Goal: Task Accomplishment & Management: Manage account settings

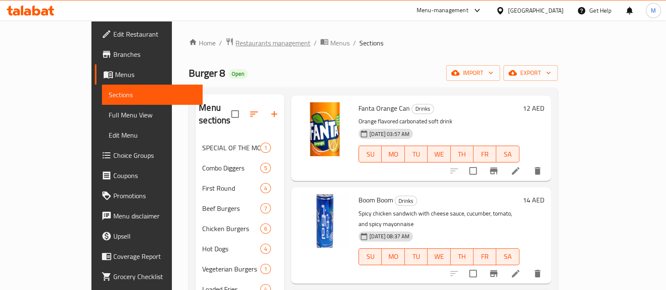
click at [235, 40] on span "Restaurants management" at bounding box center [272, 43] width 75 height 10
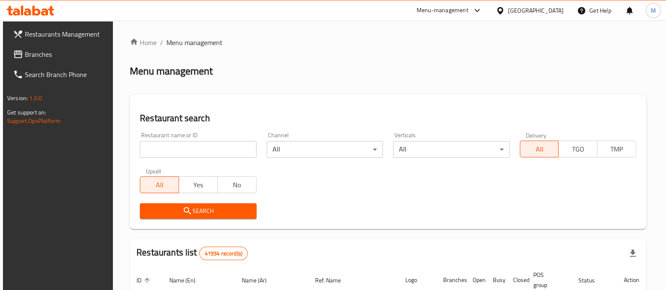
click at [179, 154] on input "search" at bounding box center [198, 149] width 116 height 17
paste input "686611"
type input "686611"
click button "Search" at bounding box center [198, 211] width 116 height 16
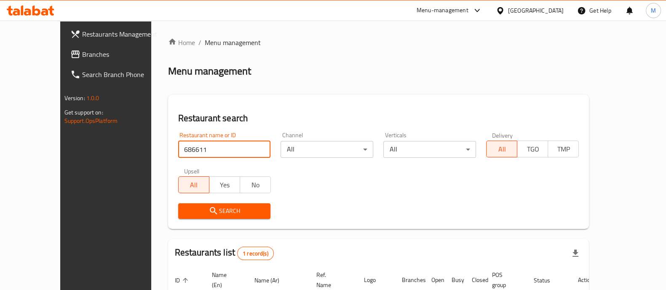
scroll to position [69, 0]
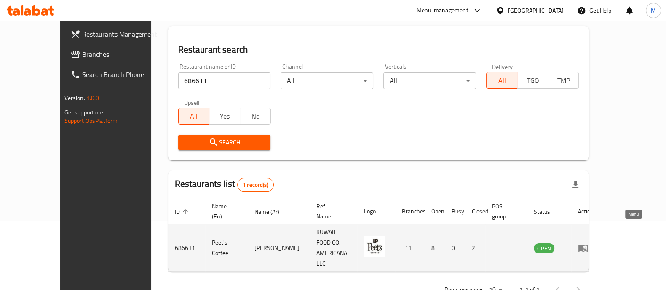
click at [593, 243] on link "enhanced table" at bounding box center [586, 248] width 16 height 10
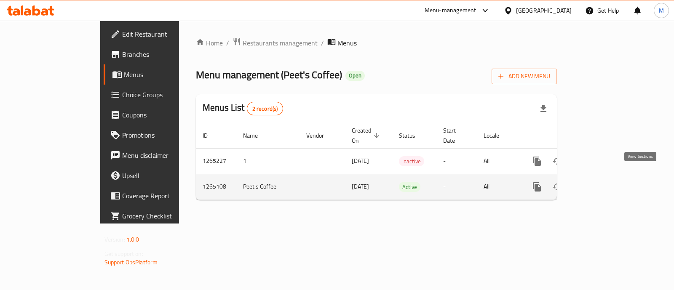
click at [607, 177] on link "enhanced table" at bounding box center [597, 187] width 20 height 20
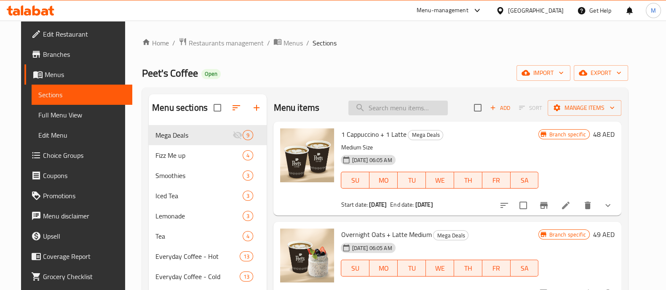
click at [404, 104] on input "search" at bounding box center [397, 108] width 99 height 15
paste input "Cappuccino"
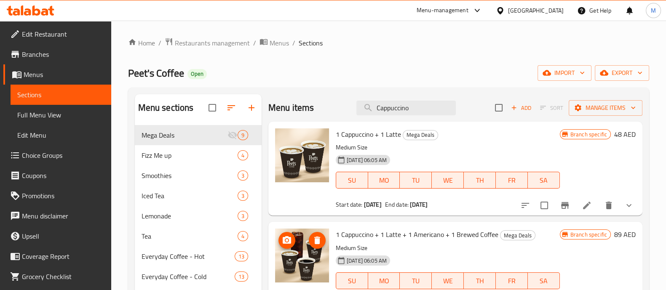
drag, startPoint x: 292, startPoint y: 246, endPoint x: 299, endPoint y: 269, distance: 24.2
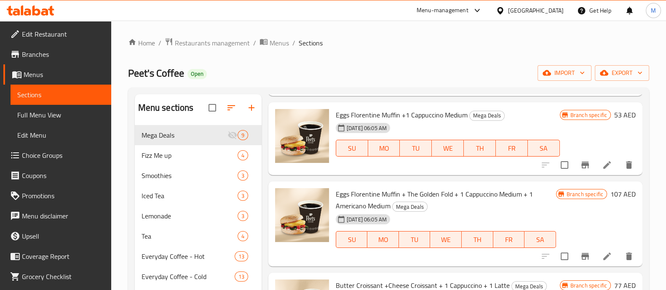
scroll to position [225, 0]
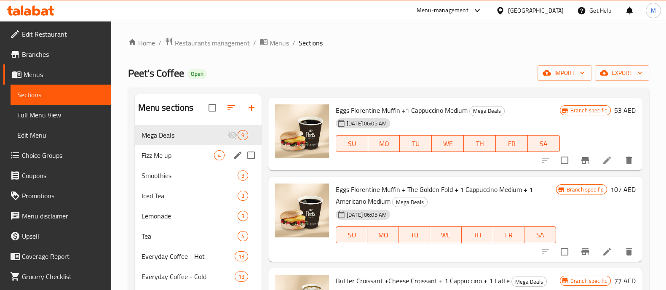
click at [138, 161] on div "Fizz Me up 4" at bounding box center [198, 155] width 127 height 20
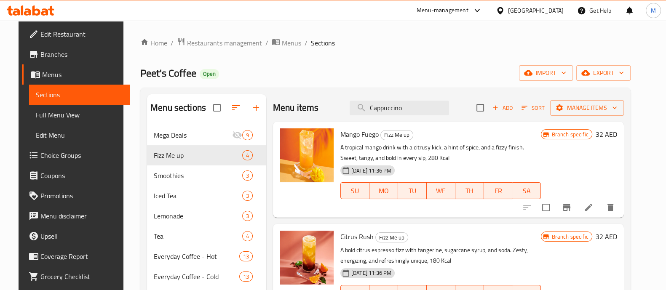
drag, startPoint x: 306, startPoint y: 184, endPoint x: 290, endPoint y: 176, distance: 17.7
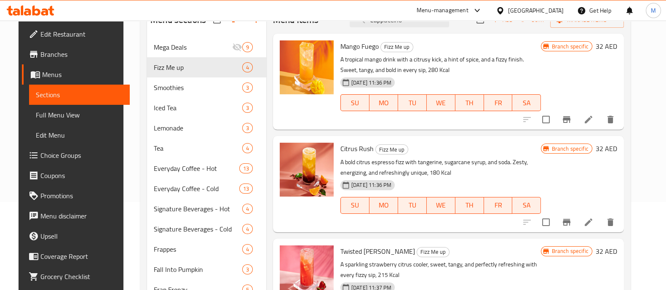
scroll to position [19, 0]
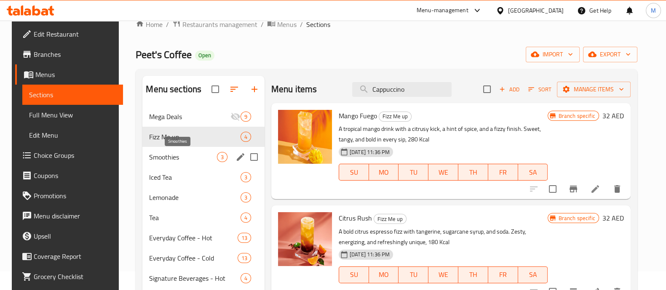
click at [178, 158] on span "Smoothies" at bounding box center [182, 157] width 67 height 10
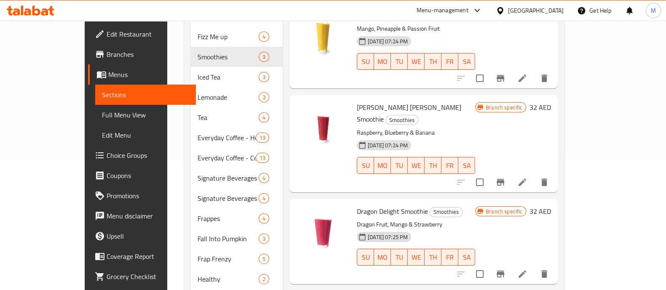
scroll to position [113, 0]
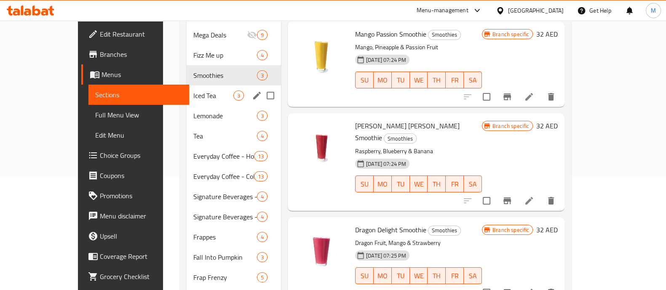
click at [186, 88] on div "Iced Tea 3" at bounding box center [233, 95] width 94 height 20
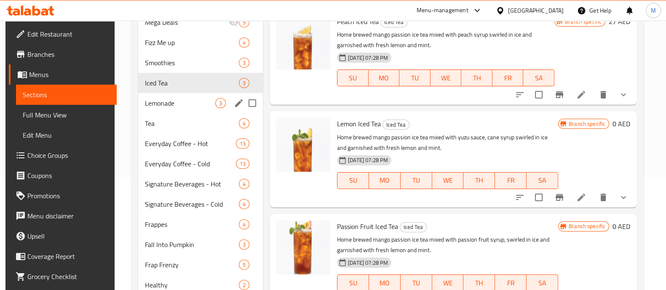
click at [165, 107] on span "Lemonade" at bounding box center [180, 103] width 70 height 10
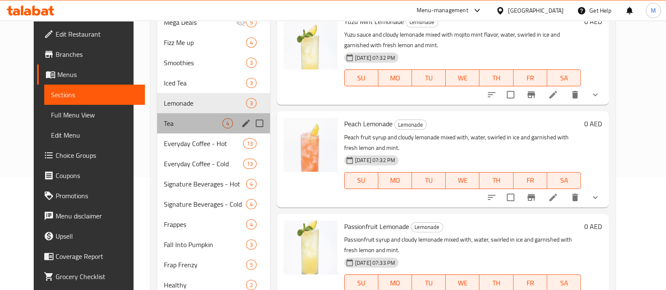
click at [181, 113] on div "Tea 4" at bounding box center [213, 123] width 113 height 20
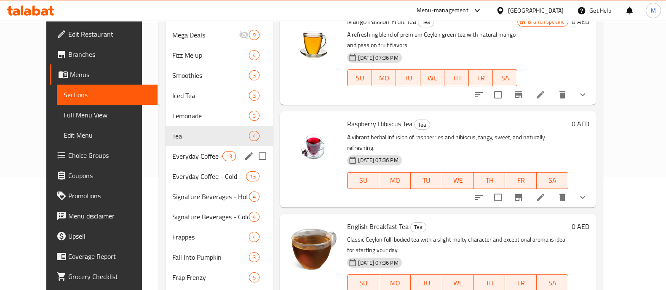
click at [176, 146] on div "Everyday Coffee - Hot 13" at bounding box center [219, 156] width 108 height 20
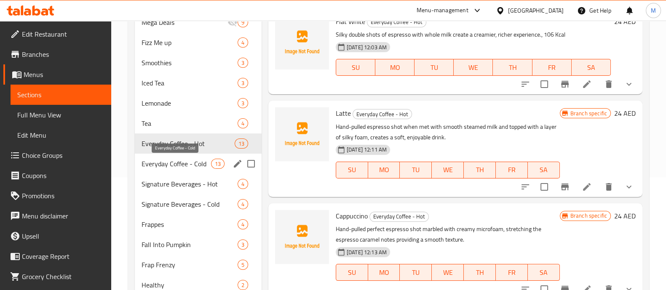
click at [187, 165] on span "Everyday Coffee - Cold" at bounding box center [175, 164] width 69 height 10
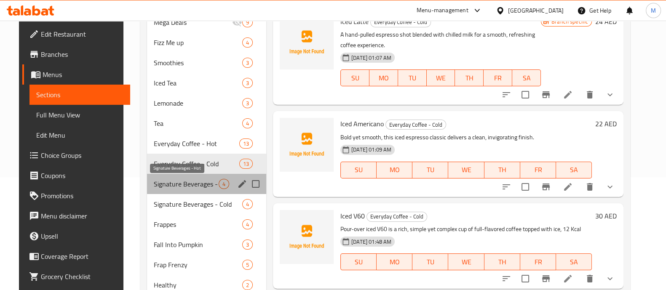
click at [186, 179] on span "Signature Beverages - Hot" at bounding box center [186, 184] width 65 height 10
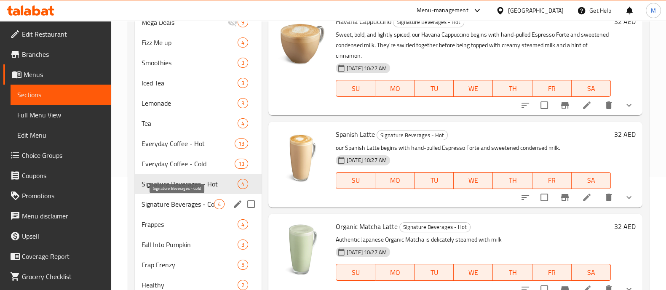
click at [183, 200] on span "Signature Beverages - Cold" at bounding box center [177, 204] width 72 height 10
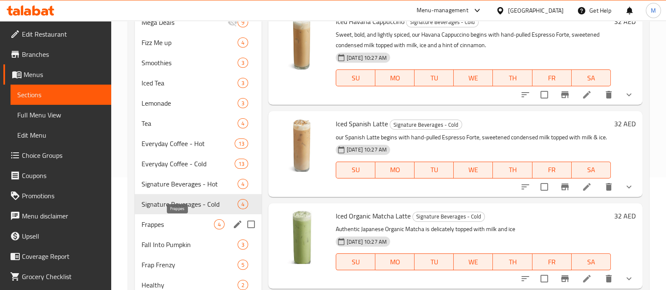
click at [179, 220] on span "Frappes" at bounding box center [177, 224] width 72 height 10
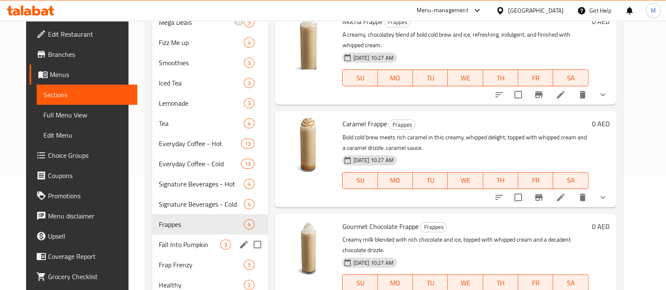
click at [164, 248] on span "Fall Into Pumpkin" at bounding box center [189, 245] width 61 height 10
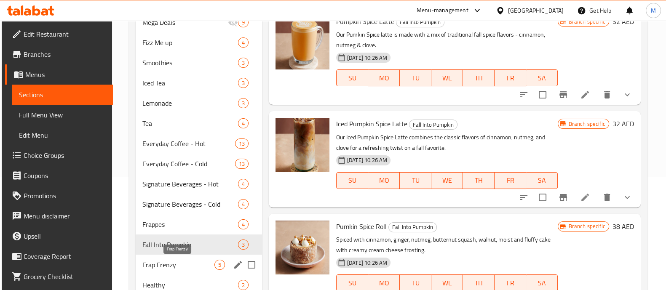
click at [158, 262] on span "Frap Frenzy" at bounding box center [178, 265] width 72 height 10
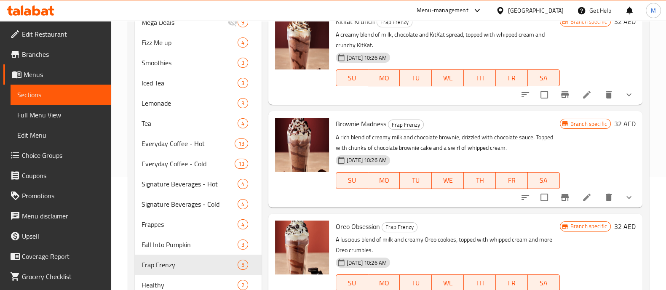
scroll to position [14, 0]
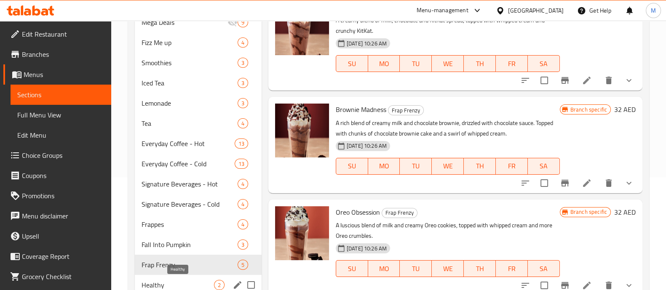
click at [154, 281] on span "Healthy" at bounding box center [177, 285] width 72 height 10
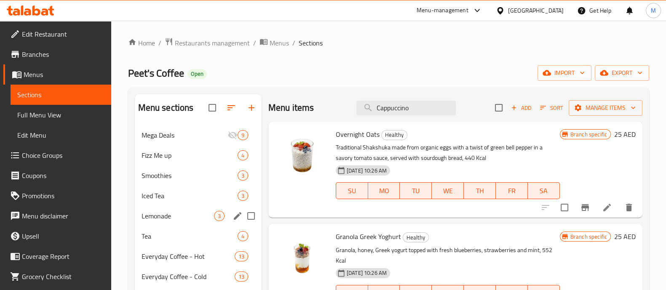
scroll to position [346, 0]
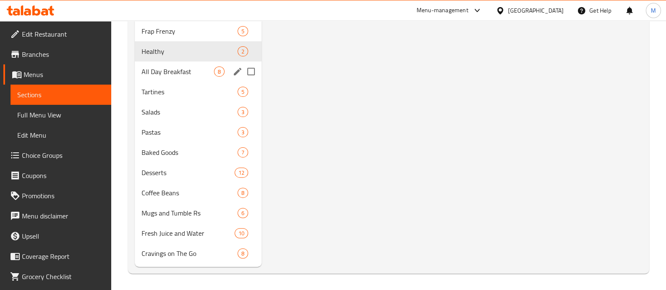
click at [170, 78] on div "All Day Breakfast 8" at bounding box center [198, 71] width 127 height 20
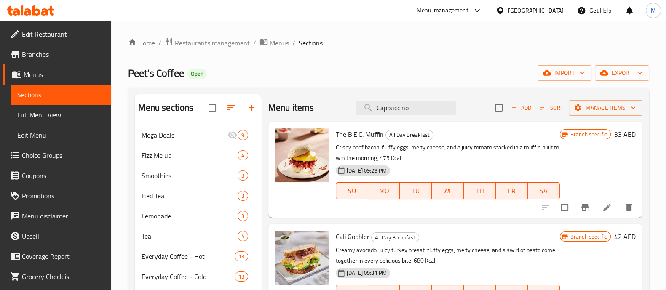
scroll to position [346, 0]
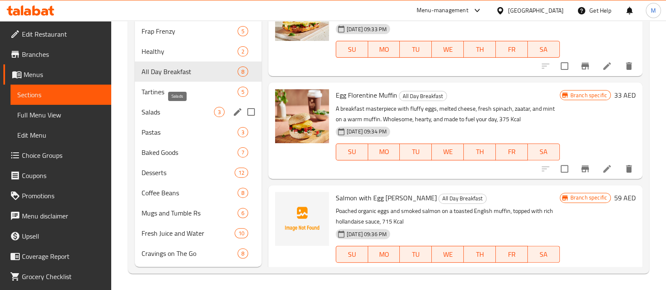
click at [181, 100] on div "Tartines 5" at bounding box center [198, 92] width 127 height 20
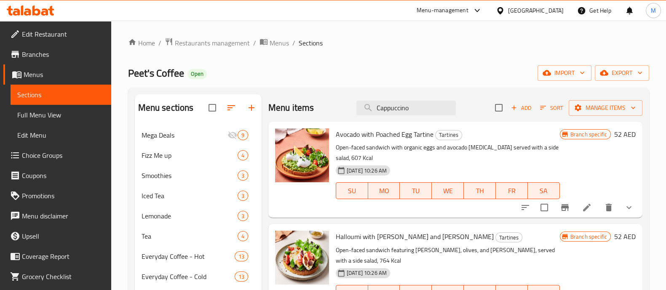
scroll to position [346, 0]
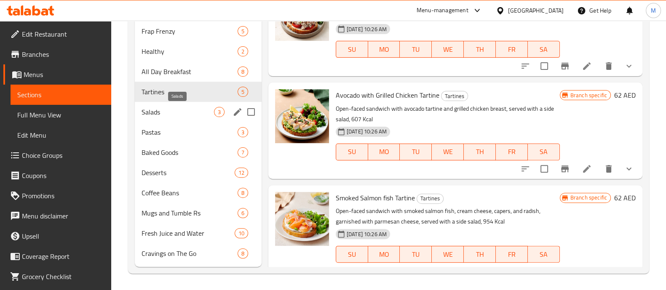
click at [167, 112] on span "Salads" at bounding box center [177, 112] width 72 height 10
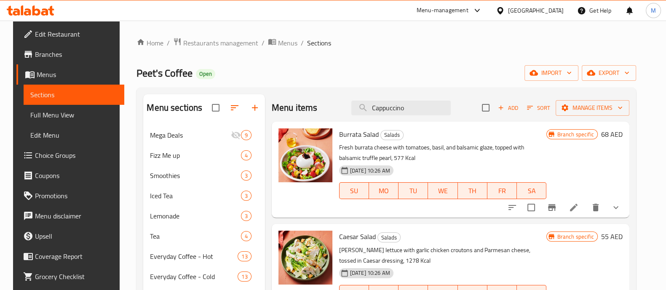
scroll to position [346, 0]
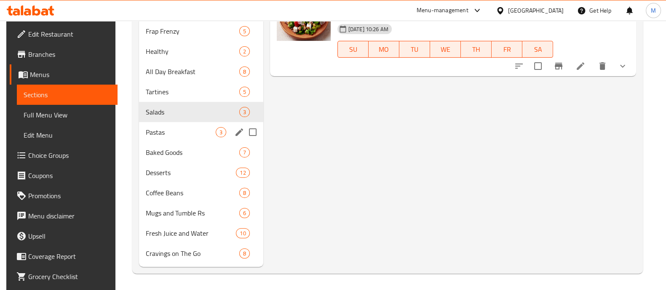
click at [160, 134] on span "Pastas" at bounding box center [181, 132] width 70 height 10
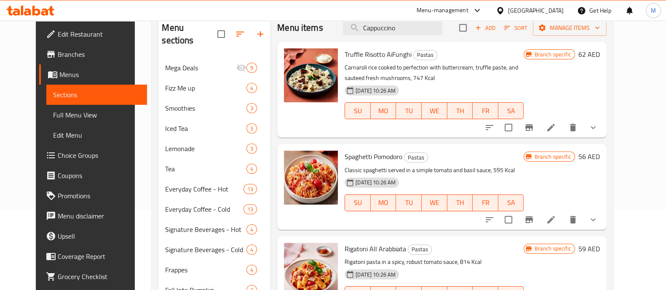
scroll to position [346, 0]
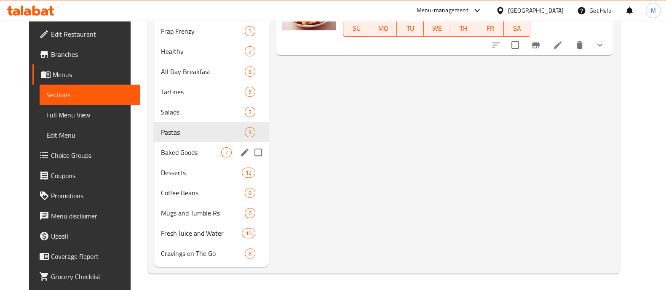
click at [176, 157] on span "Baked Goods" at bounding box center [191, 152] width 60 height 10
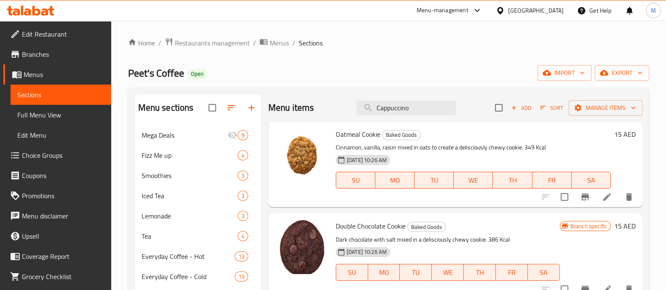
click at [418, 116] on div "Menu items Cappuccino Add Sort Manage items" at bounding box center [455, 107] width 374 height 27
click at [418, 113] on input "Cappuccino" at bounding box center [405, 108] width 99 height 15
paste input "Shakshuka"
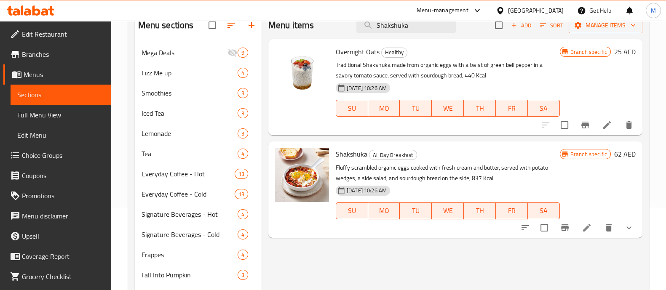
scroll to position [43, 0]
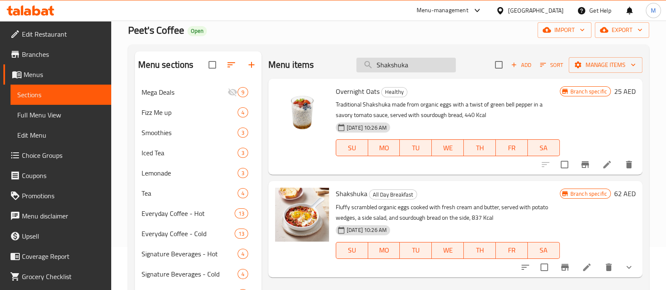
click at [382, 69] on input "Shakshuka" at bounding box center [405, 65] width 99 height 15
paste input "crambled Eggs"
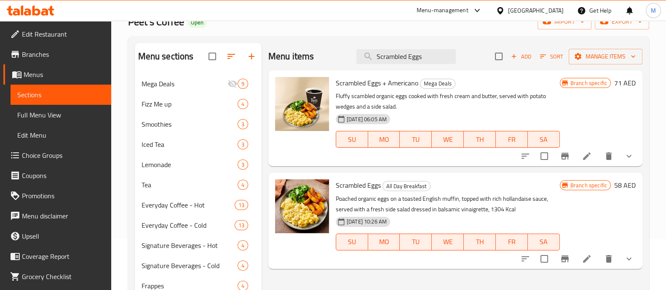
scroll to position [50, 0]
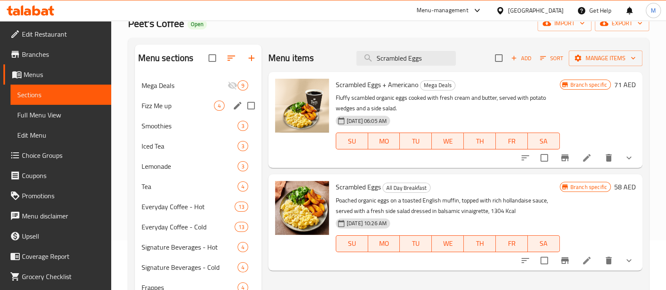
click at [180, 84] on span "Mega Deals" at bounding box center [184, 85] width 86 height 10
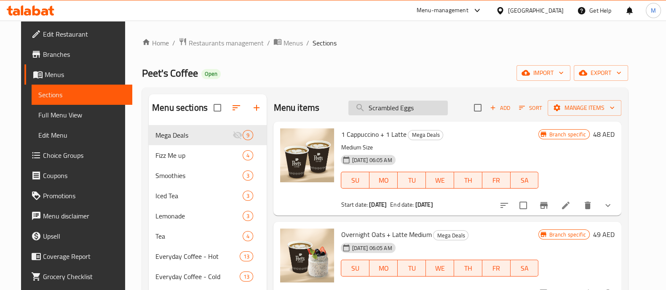
click at [392, 107] on input "Scrambled Eggs" at bounding box center [397, 108] width 99 height 15
paste input "The Golden Fold"
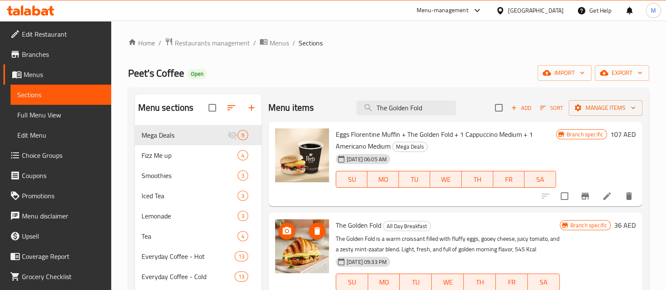
type input "The Golden Fold"
drag, startPoint x: 304, startPoint y: 255, endPoint x: 352, endPoint y: 133, distance: 131.0
click at [352, 133] on span "Eggs Florentine Muffin + The Golden Fold + 1 Cappuccino Medium + 1 Americano Me…" at bounding box center [434, 140] width 197 height 24
click at [185, 140] on span "Mega Deals" at bounding box center [172, 135] width 62 height 10
click at [437, 104] on input "The Golden Fold" at bounding box center [405, 108] width 99 height 15
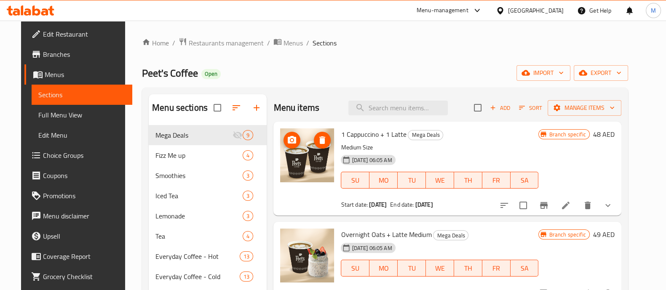
click at [305, 160] on img at bounding box center [307, 155] width 54 height 54
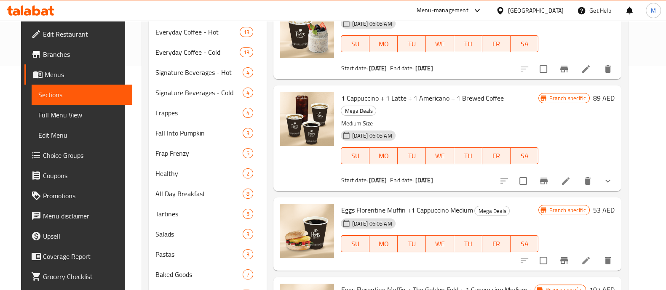
scroll to position [232, 0]
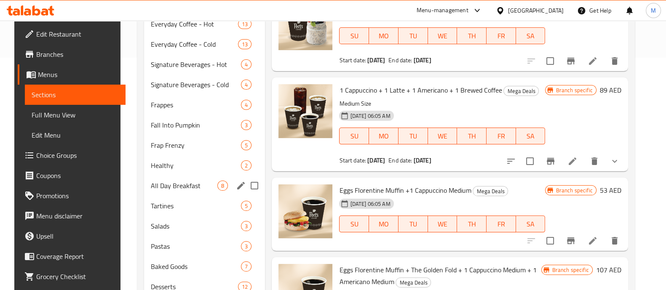
click at [173, 186] on span "All Day Breakfast" at bounding box center [184, 186] width 67 height 10
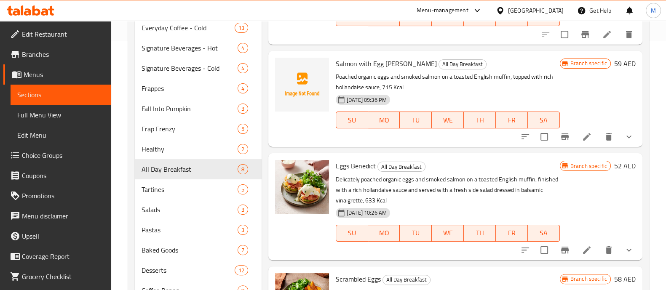
scroll to position [237, 0]
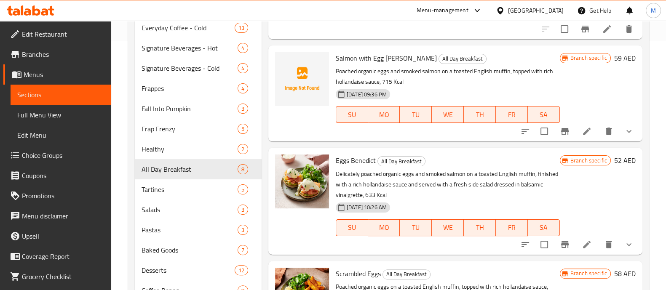
click at [359, 162] on span "Eggs Benedict" at bounding box center [356, 160] width 40 height 13
copy h6 "Eggs Benedict"
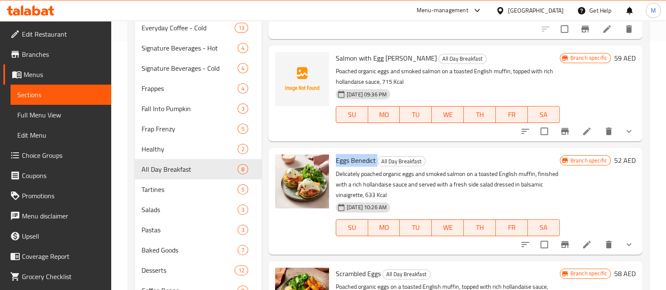
click at [380, 173] on p "Delicately poached organic eggs and smoked salmon on a toasted English muffin, …" at bounding box center [448, 185] width 224 height 32
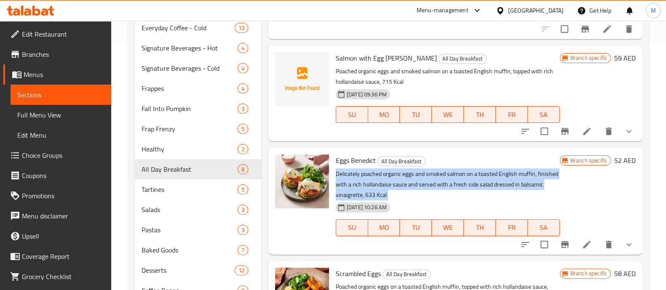
click at [380, 173] on p "Delicately poached organic eggs and smoked salmon on a toasted English muffin, …" at bounding box center [448, 185] width 224 height 32
copy div "Delicately poached organic eggs and smoked salmon on a toasted English muffin, …"
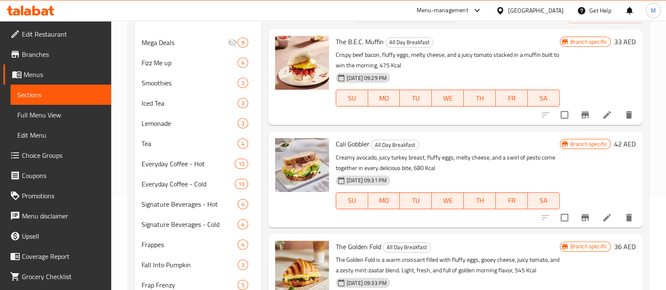
scroll to position [8, 0]
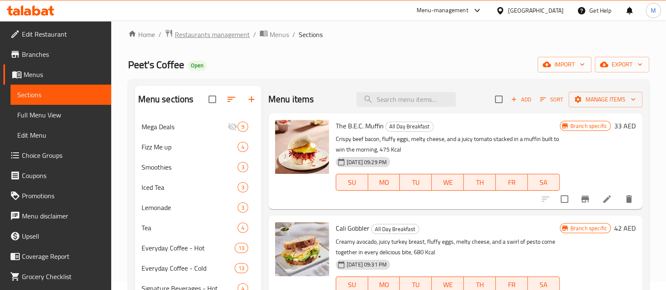
click at [221, 36] on span "Restaurants management" at bounding box center [212, 34] width 75 height 10
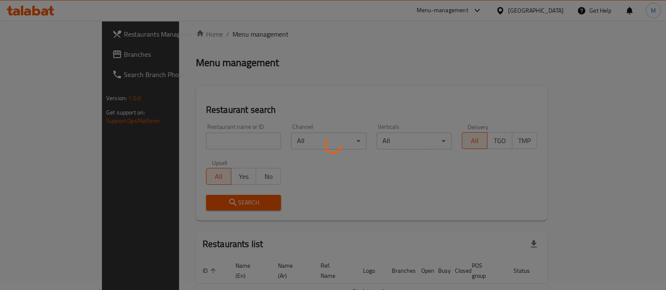
click at [202, 128] on div at bounding box center [333, 145] width 666 height 290
click at [190, 147] on div at bounding box center [333, 145] width 666 height 290
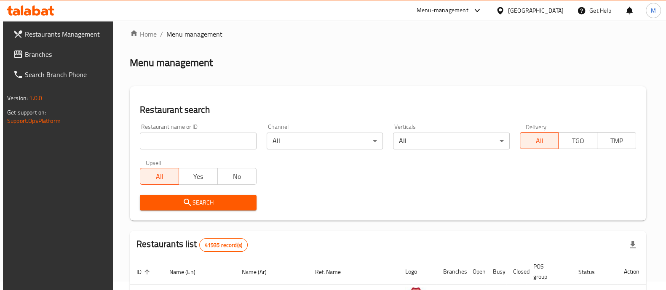
click at [190, 147] on input "search" at bounding box center [198, 141] width 116 height 17
paste input "687568"
type input "687568"
click button "Search" at bounding box center [198, 203] width 116 height 16
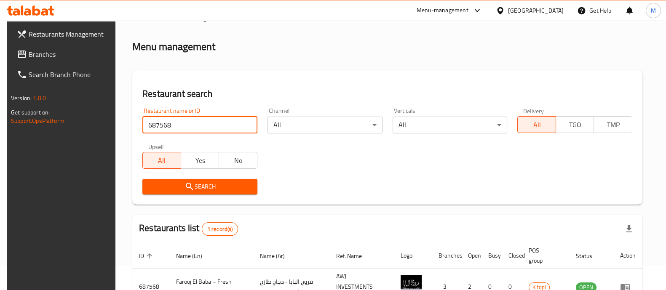
scroll to position [78, 0]
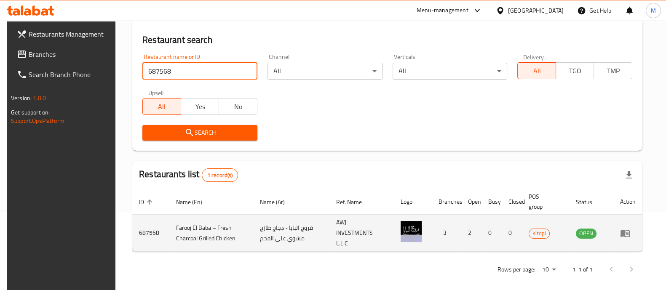
click at [630, 233] on icon "enhanced table" at bounding box center [625, 233] width 10 height 10
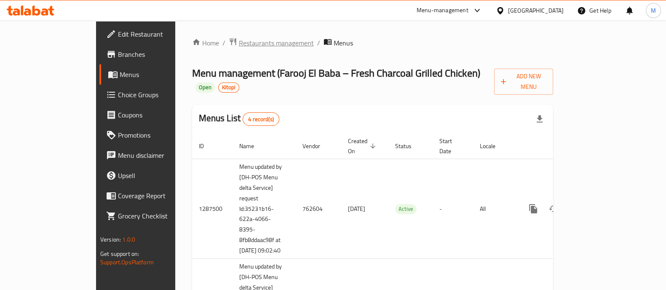
click at [239, 41] on span "Restaurants management" at bounding box center [276, 43] width 75 height 10
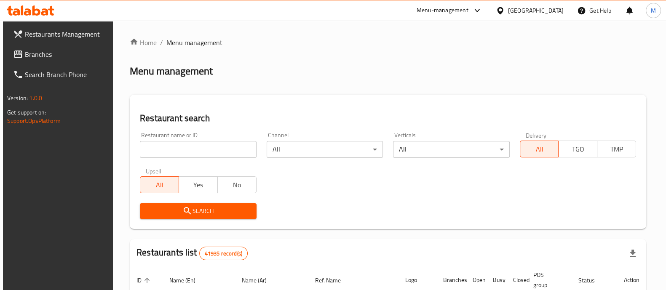
click at [198, 146] on input "search" at bounding box center [198, 149] width 116 height 17
paste input "687753"
type input "687753"
click button "Search" at bounding box center [198, 211] width 116 height 16
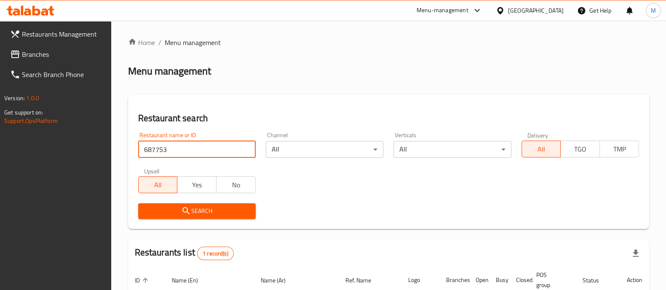
click at [629, 57] on div "Home / Menu management Menu management Restaurant search Restaurant name or ID …" at bounding box center [388, 197] width 521 height 321
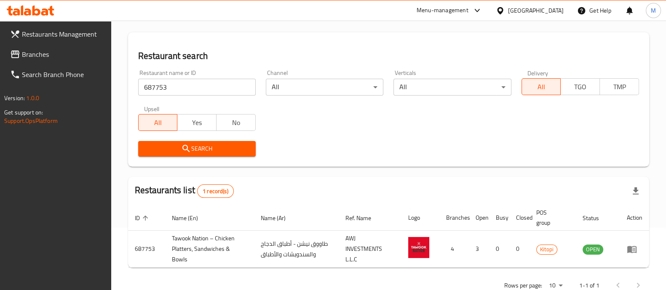
scroll to position [85, 0]
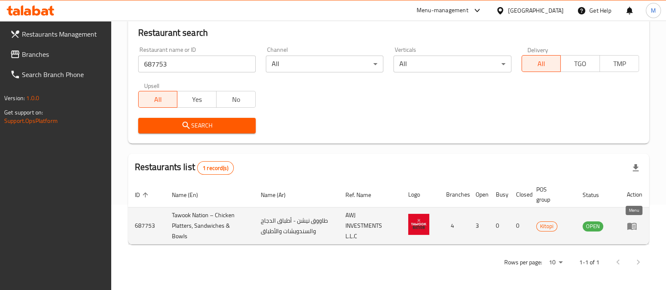
click at [628, 224] on icon "enhanced table" at bounding box center [631, 226] width 9 height 7
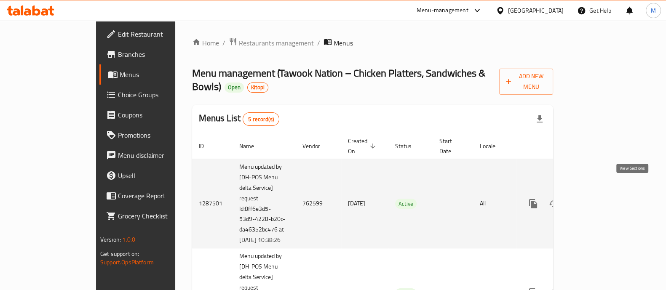
click at [604, 196] on link "enhanced table" at bounding box center [593, 204] width 20 height 20
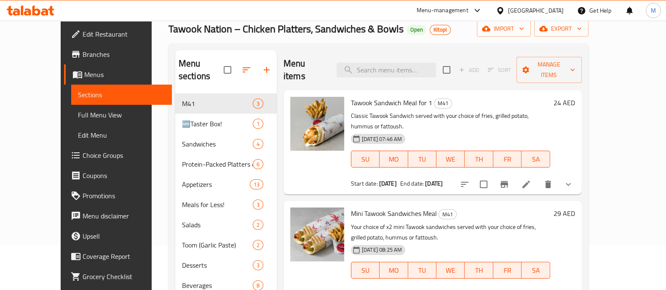
scroll to position [38, 0]
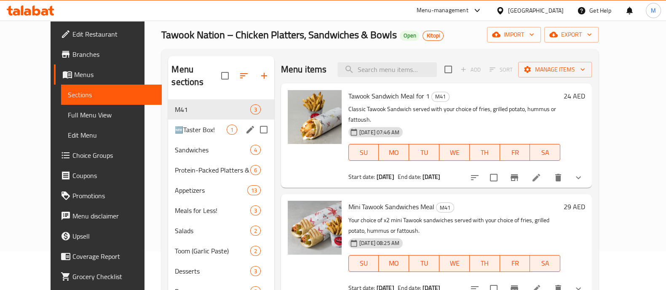
click at [179, 125] on span "🆕Taster Box!" at bounding box center [200, 130] width 51 height 10
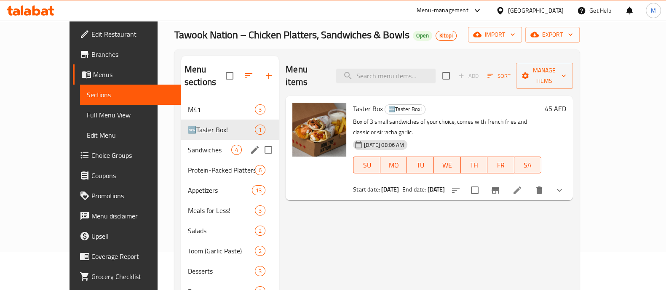
click at [188, 145] on span "Sandwiches" at bounding box center [209, 150] width 43 height 10
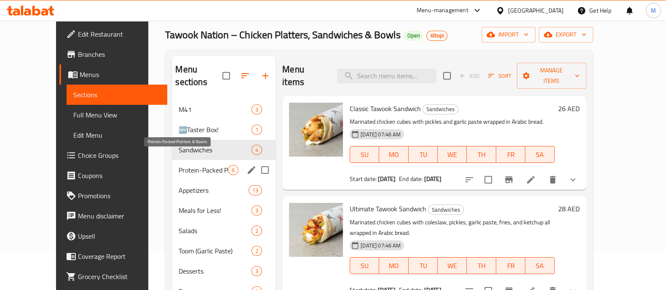
click at [178, 165] on span "Protein-Packed Platters & Bowls" at bounding box center [202, 170] width 49 height 10
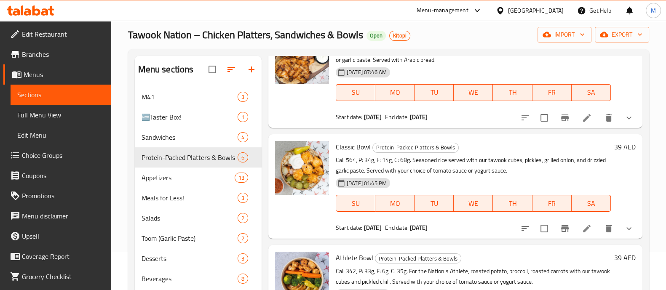
scroll to position [396, 0]
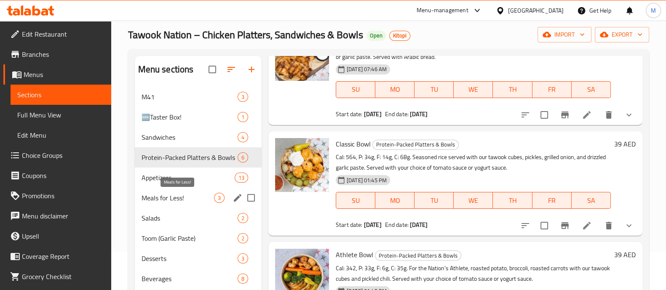
click at [159, 189] on div "Meals for Less! 3" at bounding box center [198, 198] width 127 height 20
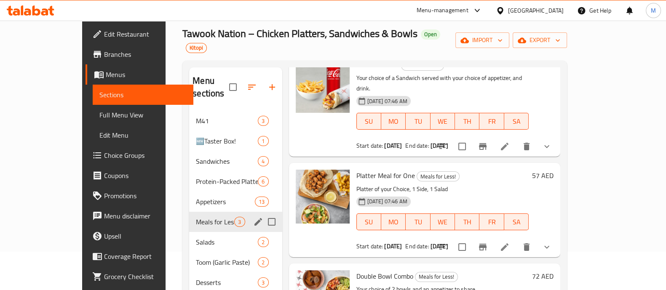
scroll to position [32, 0]
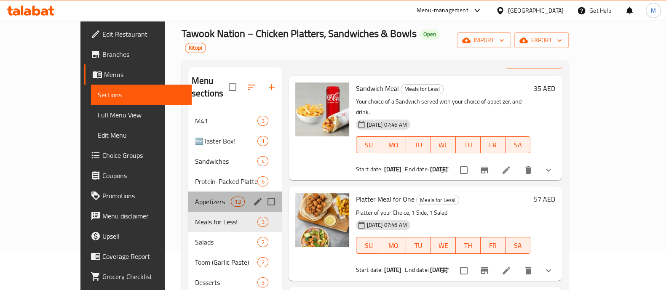
click at [188, 192] on div "Appetizers 13" at bounding box center [234, 202] width 93 height 20
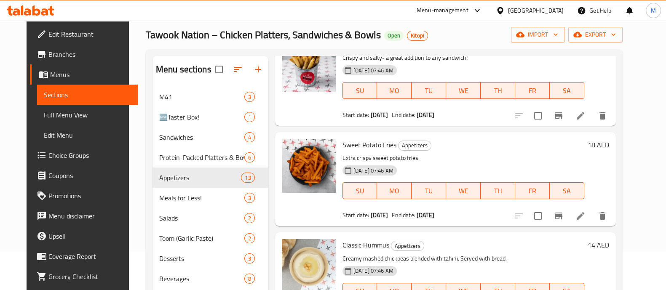
scroll to position [160, 0]
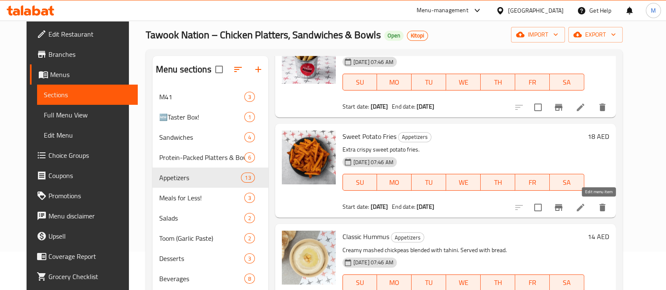
click at [585, 212] on icon at bounding box center [580, 207] width 10 height 10
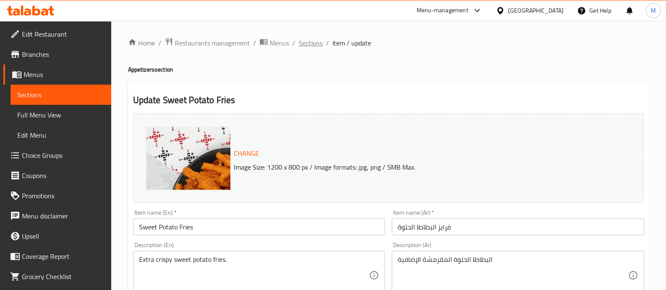
click at [316, 44] on span "Sections" at bounding box center [310, 43] width 24 height 10
